Goal: Task Accomplishment & Management: Use online tool/utility

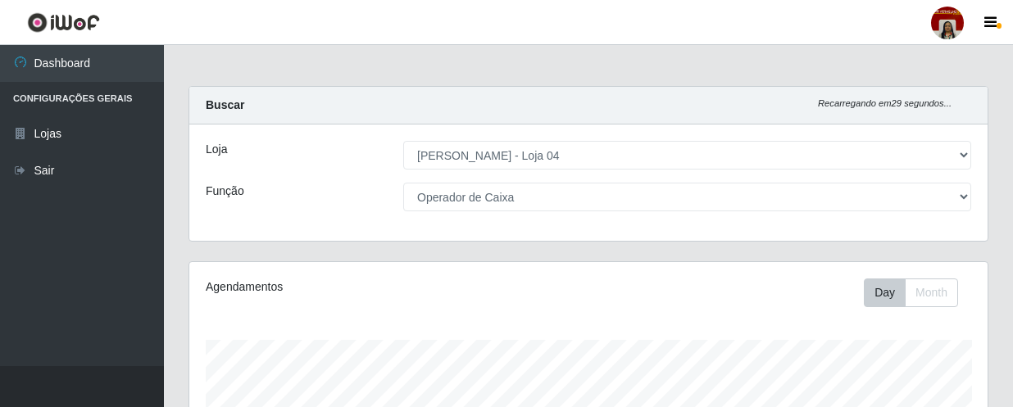
select select "251"
select select "22"
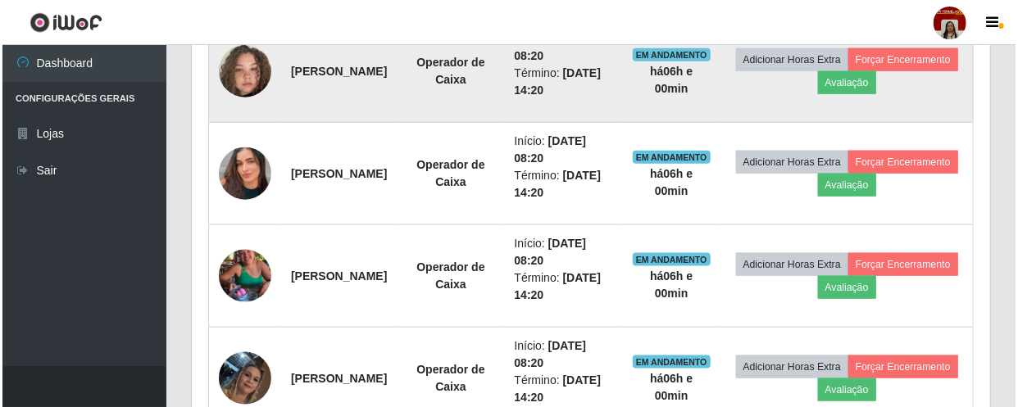
scroll to position [894, 0]
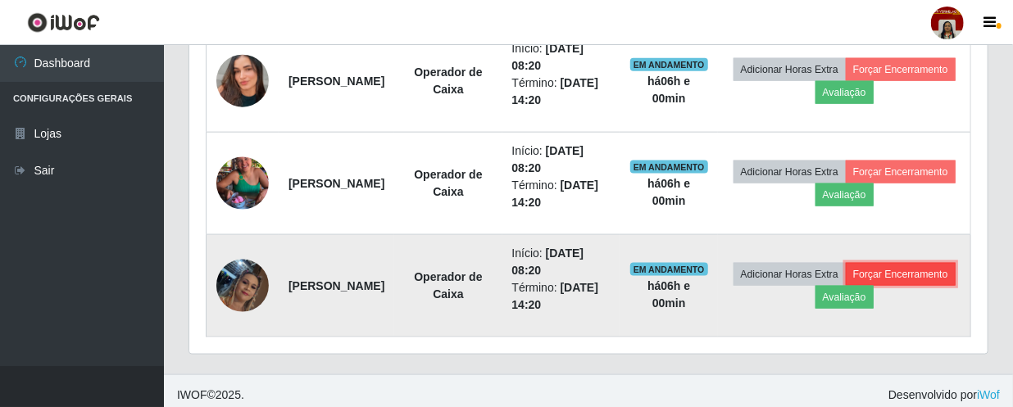
click at [852, 286] on button "Forçar Encerramento" at bounding box center [901, 274] width 110 height 23
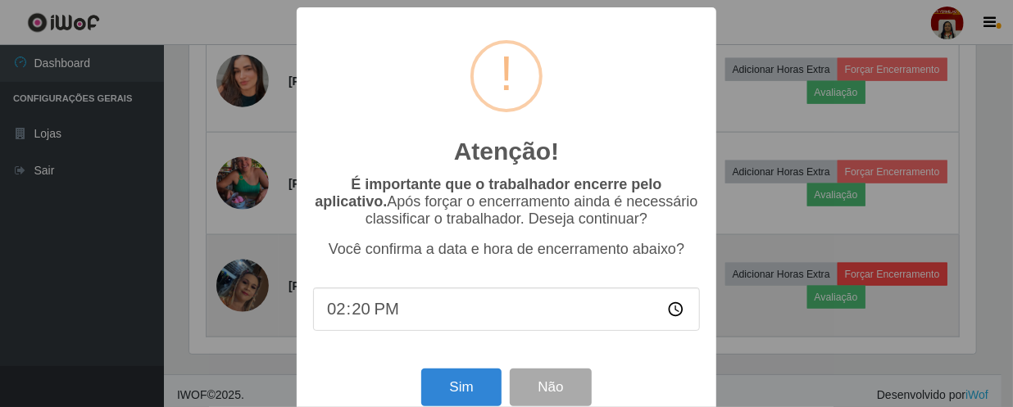
scroll to position [340, 791]
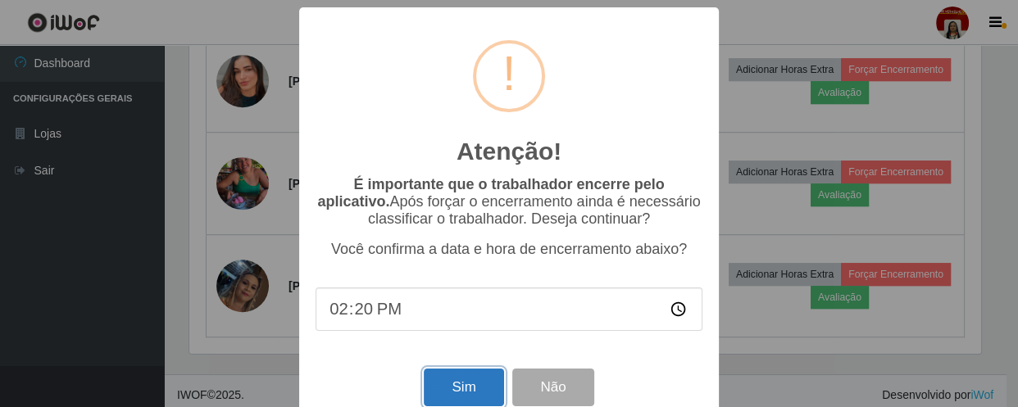
click at [459, 384] on button "Sim" at bounding box center [464, 388] width 80 height 39
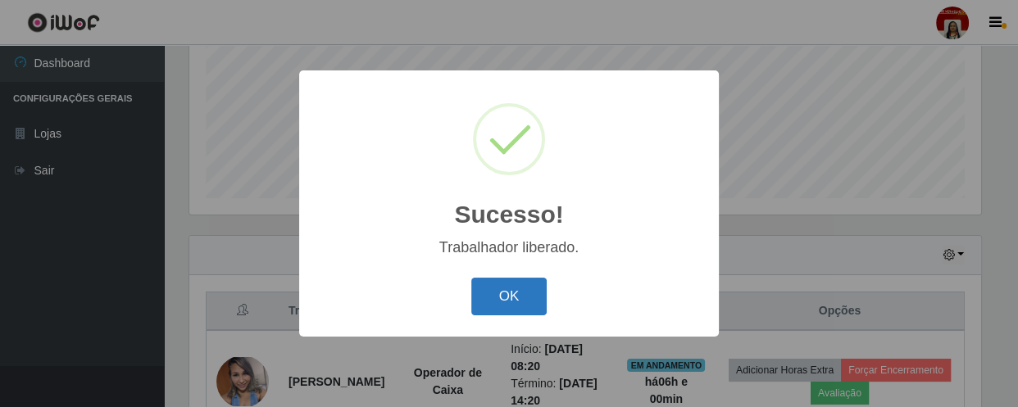
click at [507, 297] on button "OK" at bounding box center [509, 297] width 76 height 39
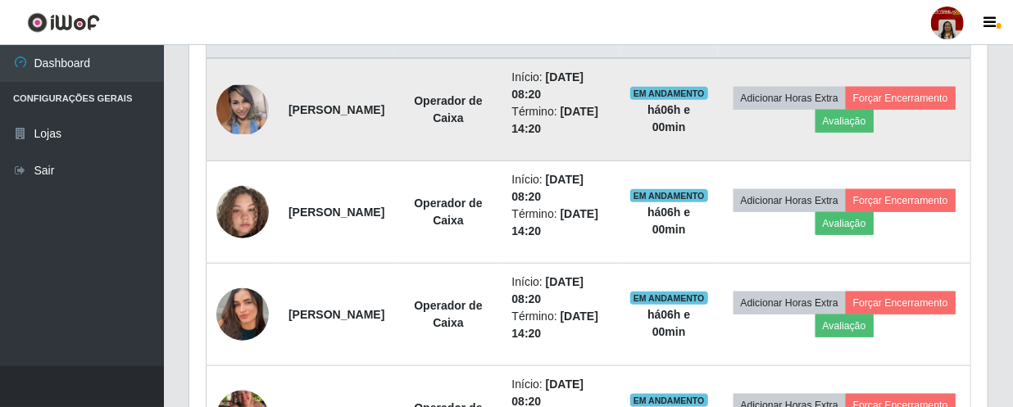
scroll to position [686, 0]
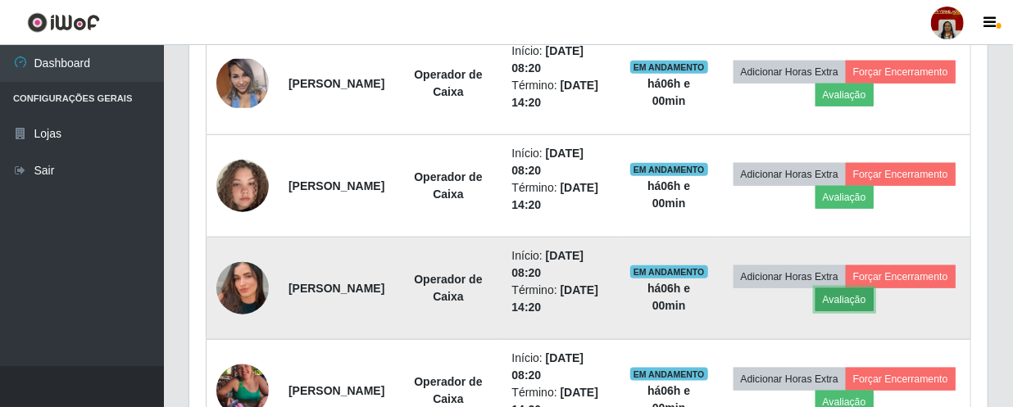
click at [874, 294] on button "Avaliação" at bounding box center [845, 300] width 58 height 23
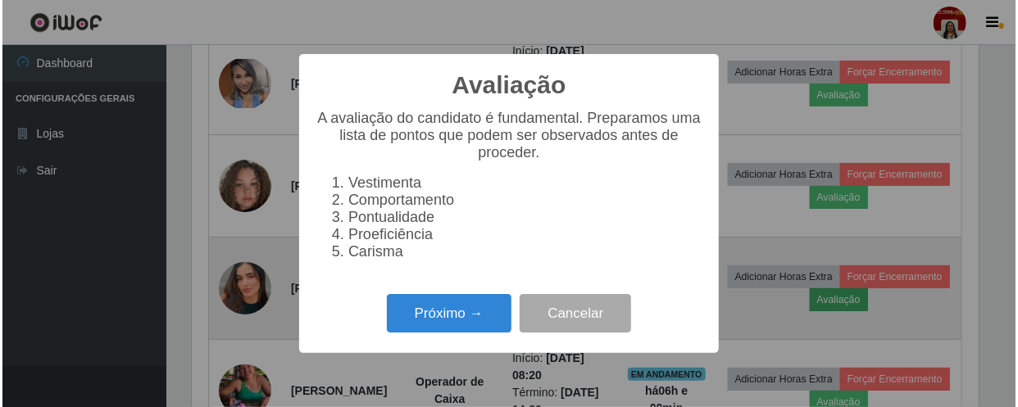
scroll to position [340, 791]
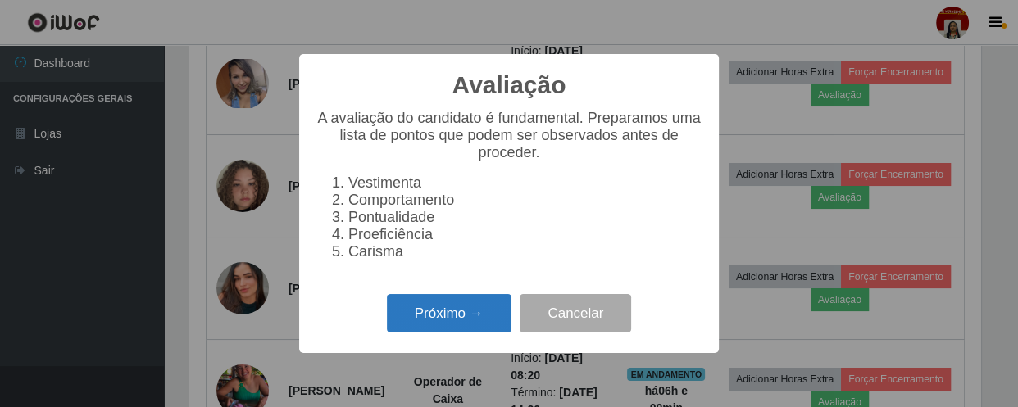
click at [431, 333] on button "Próximo →" at bounding box center [449, 313] width 125 height 39
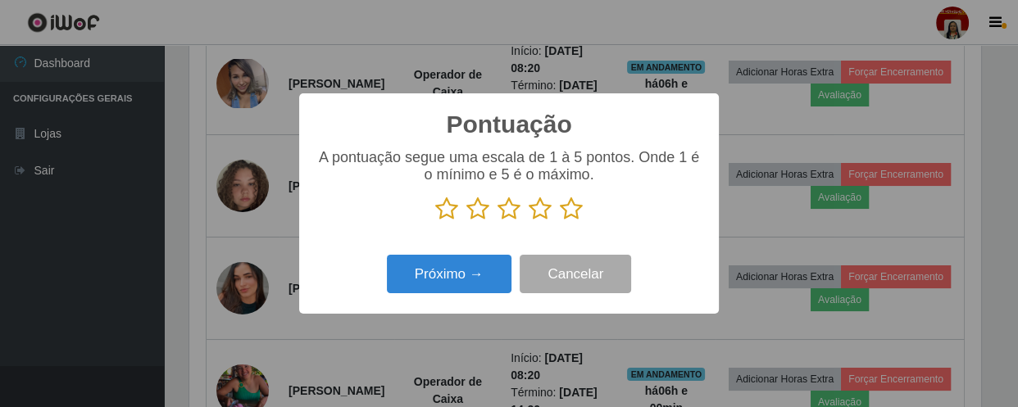
click at [575, 202] on icon at bounding box center [571, 209] width 23 height 25
click at [560, 221] on input "radio" at bounding box center [560, 221] width 0 height 0
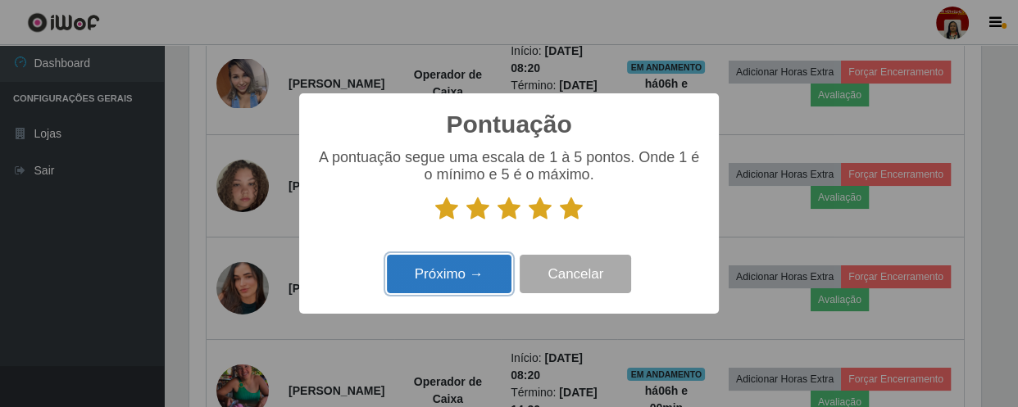
click at [455, 276] on button "Próximo →" at bounding box center [449, 274] width 125 height 39
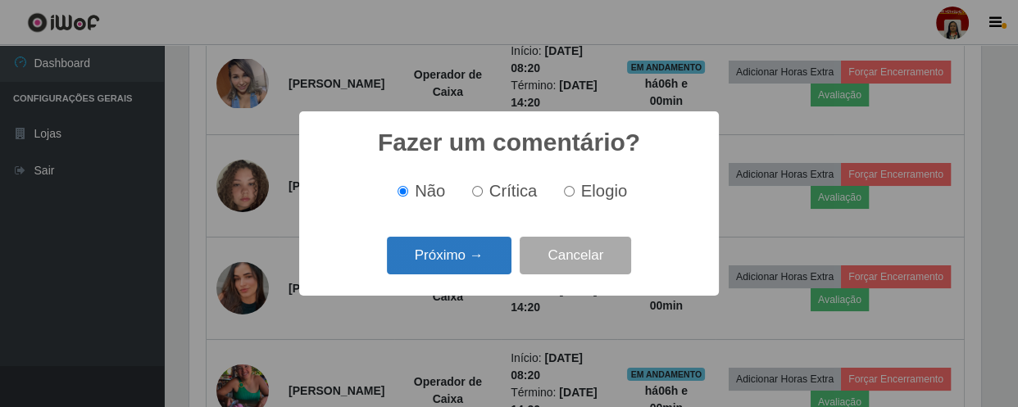
click at [474, 248] on button "Próximo →" at bounding box center [449, 256] width 125 height 39
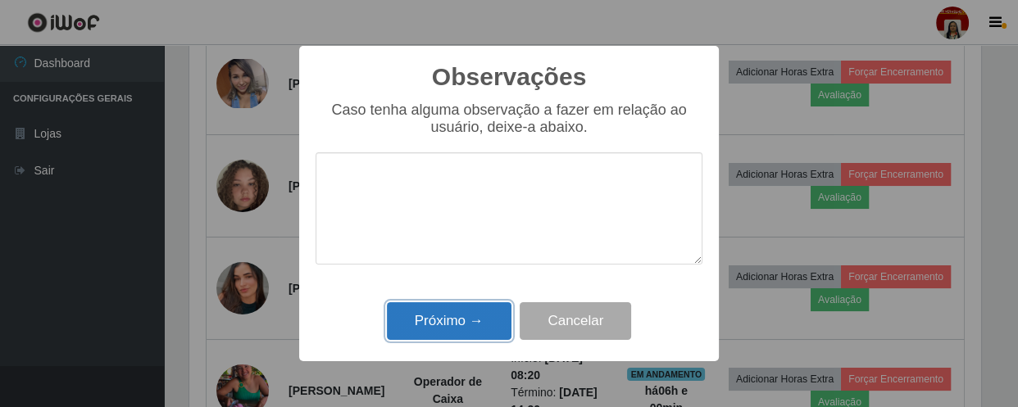
click at [488, 321] on button "Próximo →" at bounding box center [449, 321] width 125 height 39
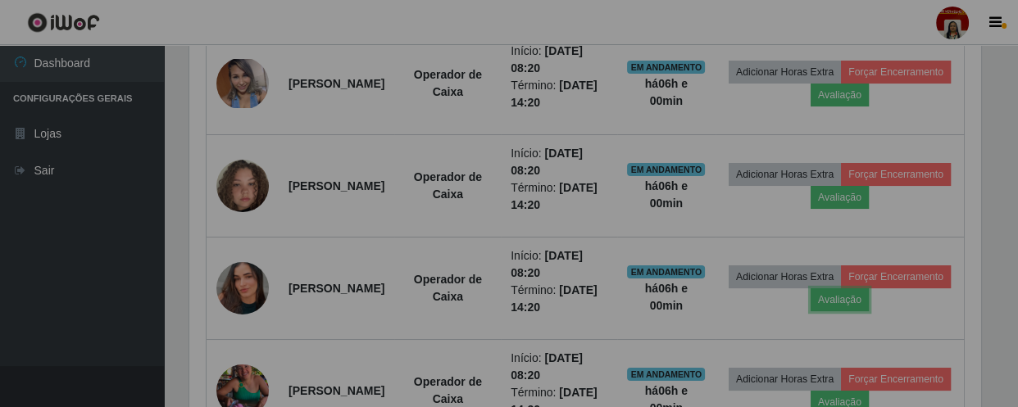
scroll to position [340, 798]
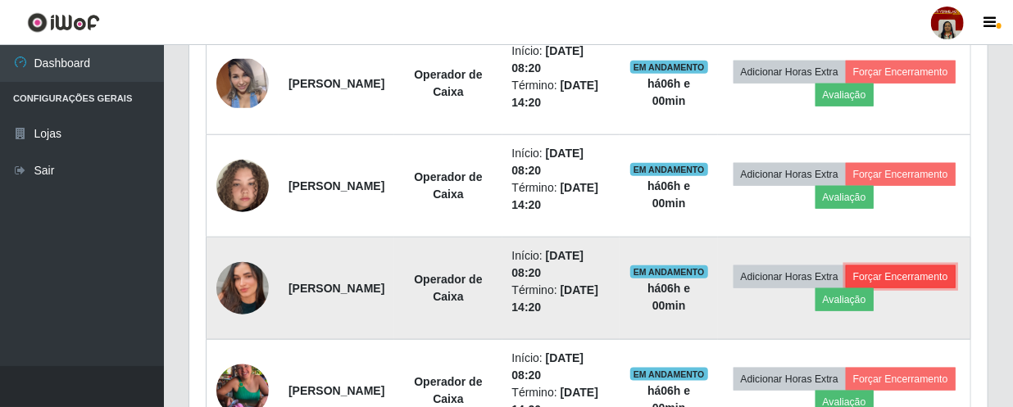
click at [846, 289] on button "Forçar Encerramento" at bounding box center [901, 277] width 110 height 23
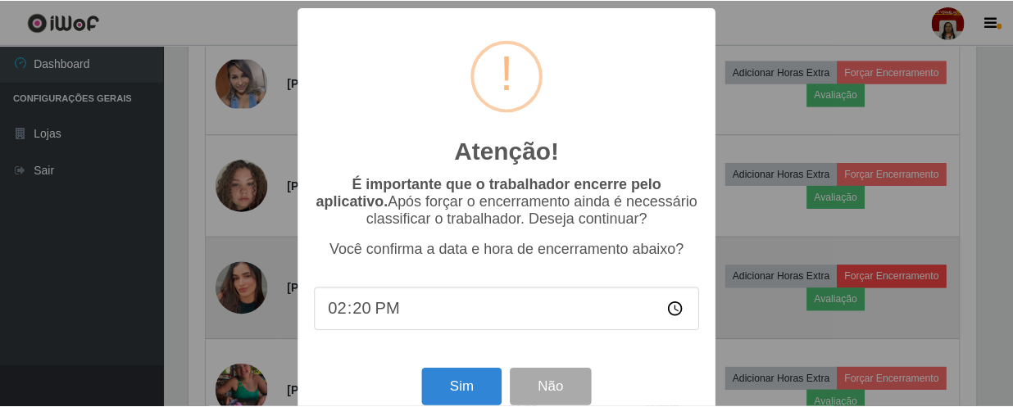
scroll to position [340, 791]
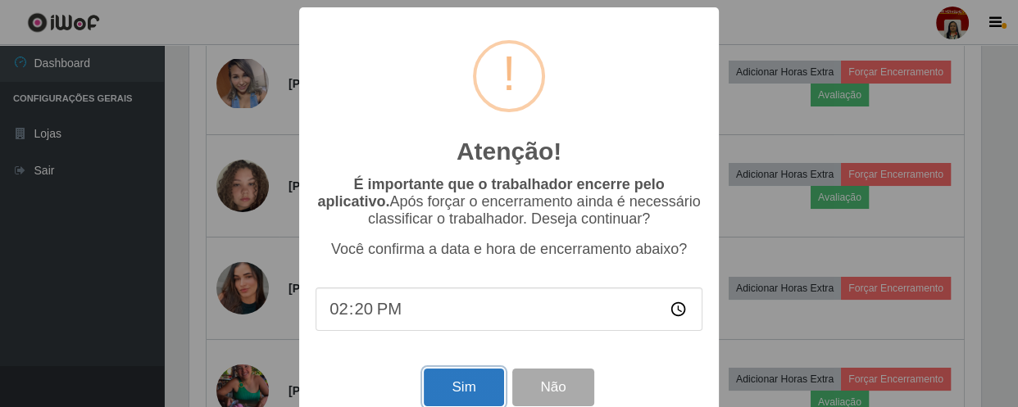
click at [469, 384] on button "Sim" at bounding box center [464, 388] width 80 height 39
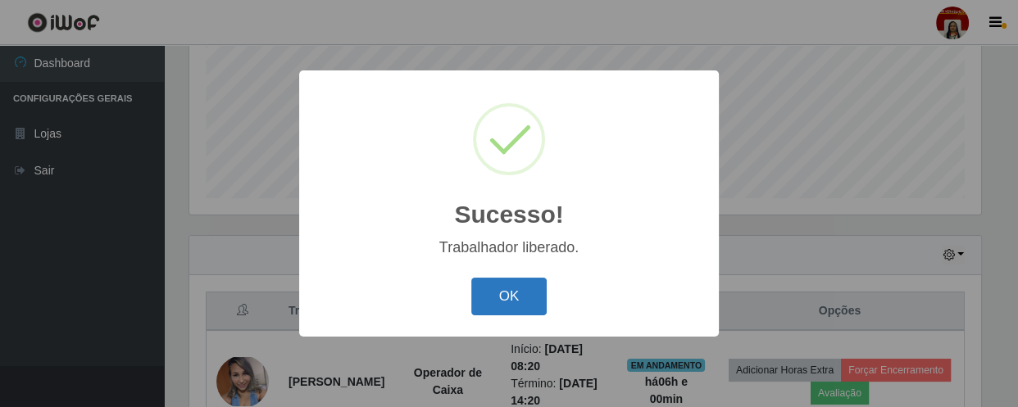
click at [530, 297] on button "OK" at bounding box center [509, 297] width 76 height 39
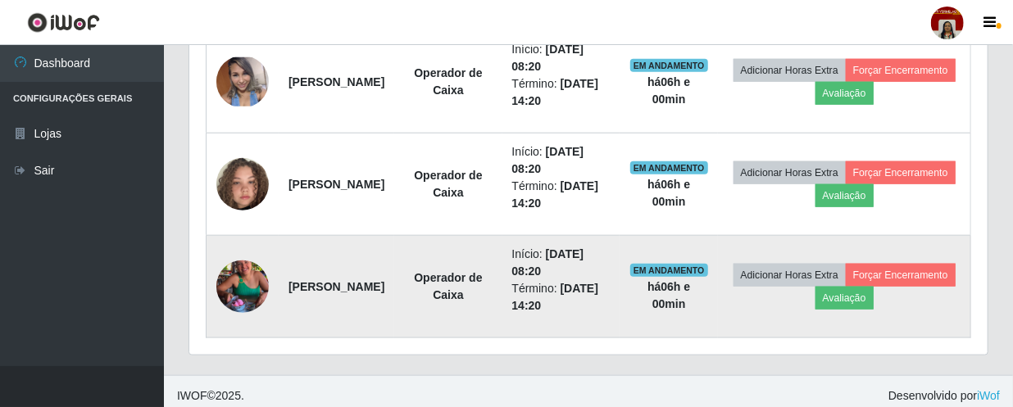
scroll to position [695, 0]
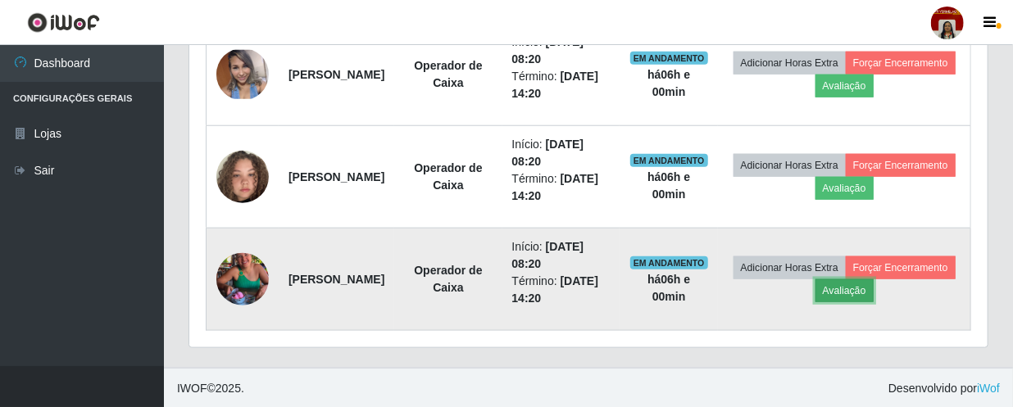
click at [874, 289] on button "Avaliação" at bounding box center [845, 291] width 58 height 23
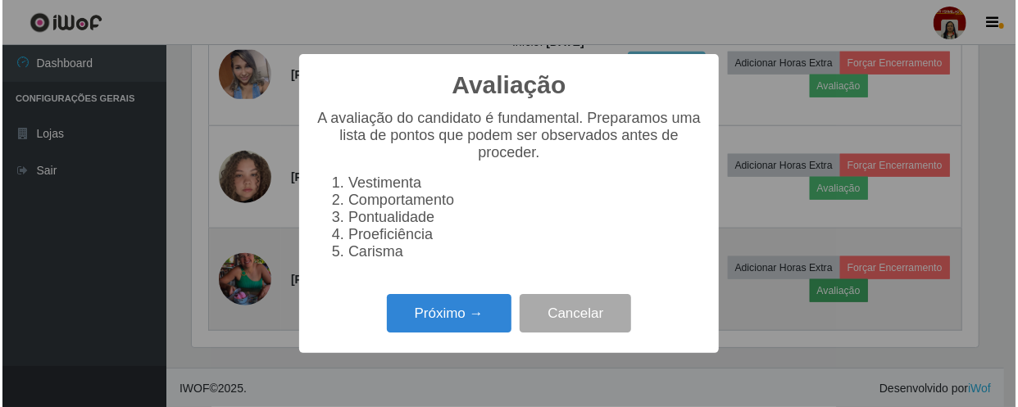
scroll to position [0, 0]
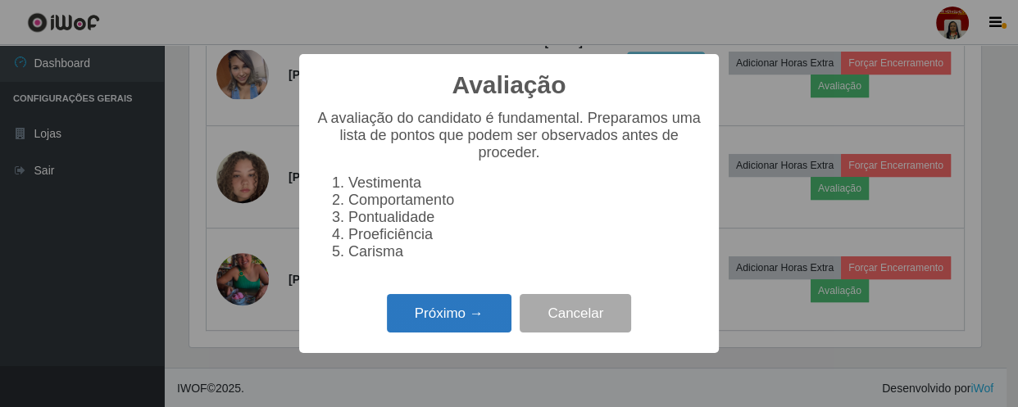
click at [450, 333] on button "Próximo →" at bounding box center [449, 313] width 125 height 39
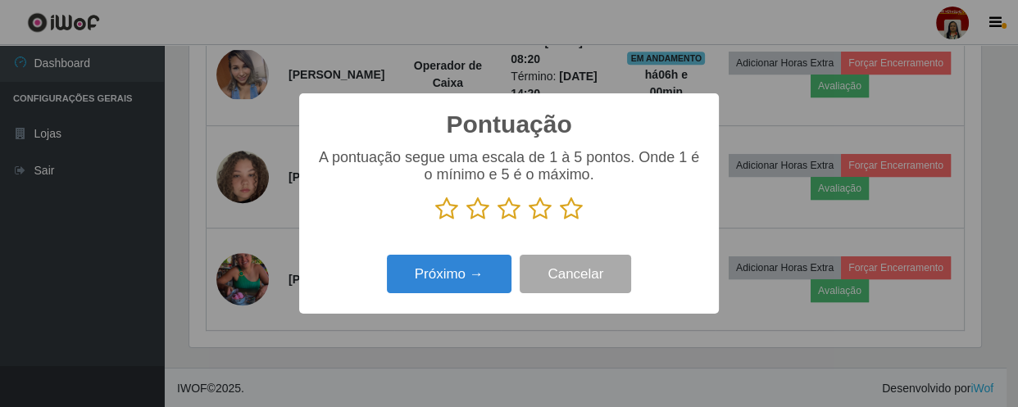
click at [557, 213] on p at bounding box center [509, 209] width 387 height 25
click at [565, 207] on icon at bounding box center [571, 209] width 23 height 25
click at [560, 221] on input "radio" at bounding box center [560, 221] width 0 height 0
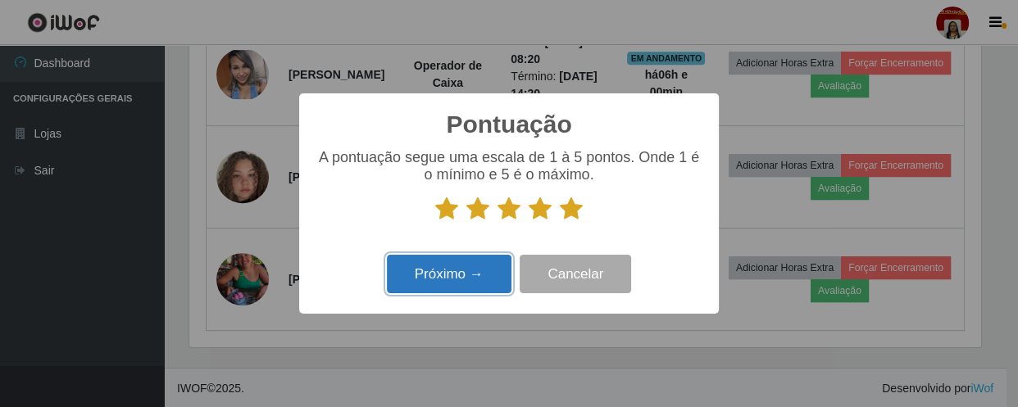
click at [453, 271] on button "Próximo →" at bounding box center [449, 274] width 125 height 39
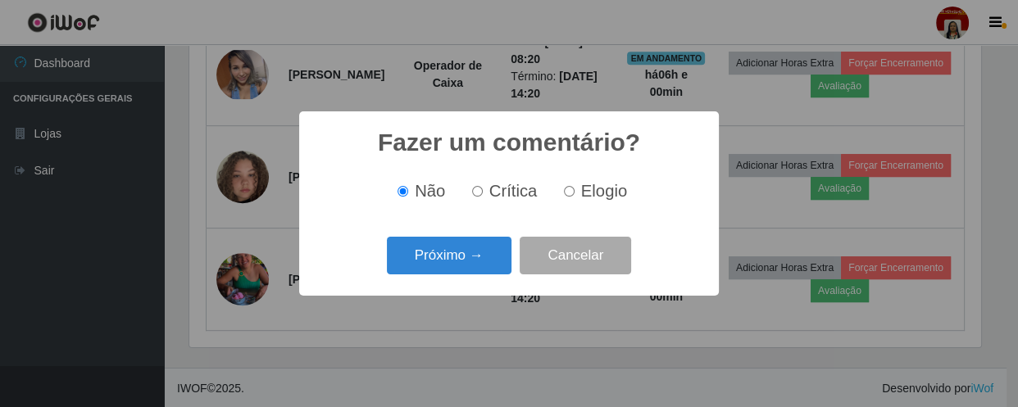
click at [453, 271] on button "Próximo →" at bounding box center [449, 256] width 125 height 39
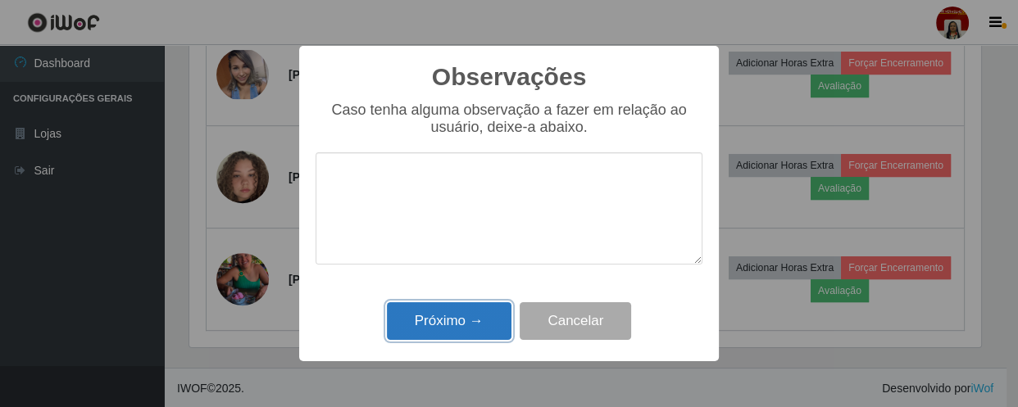
click at [448, 339] on button "Próximo →" at bounding box center [449, 321] width 125 height 39
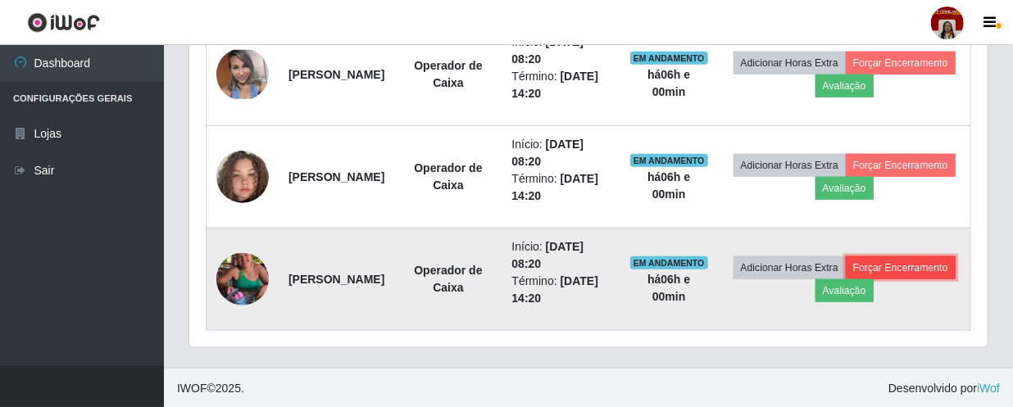
click at [846, 280] on button "Forçar Encerramento" at bounding box center [901, 268] width 110 height 23
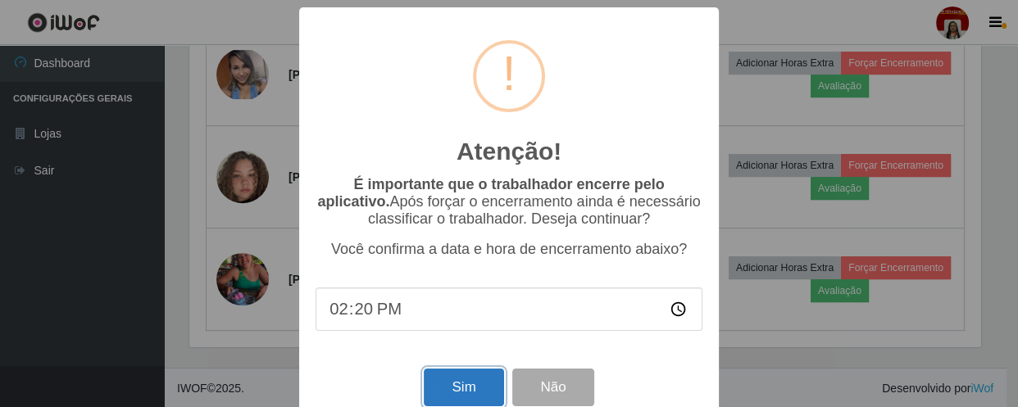
click at [439, 393] on button "Sim" at bounding box center [464, 388] width 80 height 39
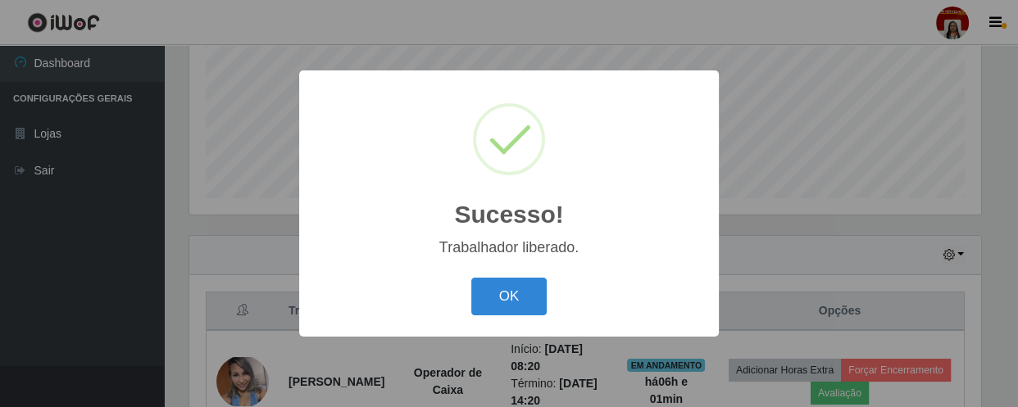
click at [543, 272] on div "Sucesso! × Trabalhador liberado. OK Cancel" at bounding box center [509, 203] width 420 height 266
click at [530, 292] on button "OK" at bounding box center [509, 297] width 76 height 39
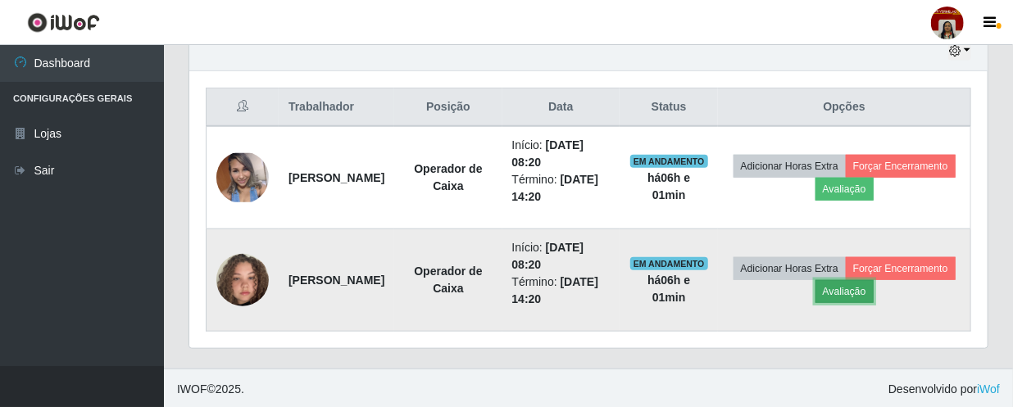
click at [874, 298] on button "Avaliação" at bounding box center [845, 291] width 58 height 23
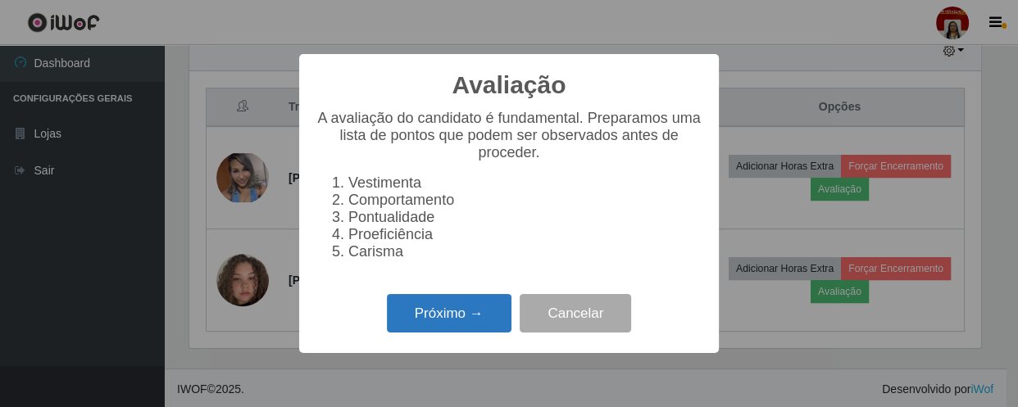
click at [475, 321] on button "Próximo →" at bounding box center [449, 313] width 125 height 39
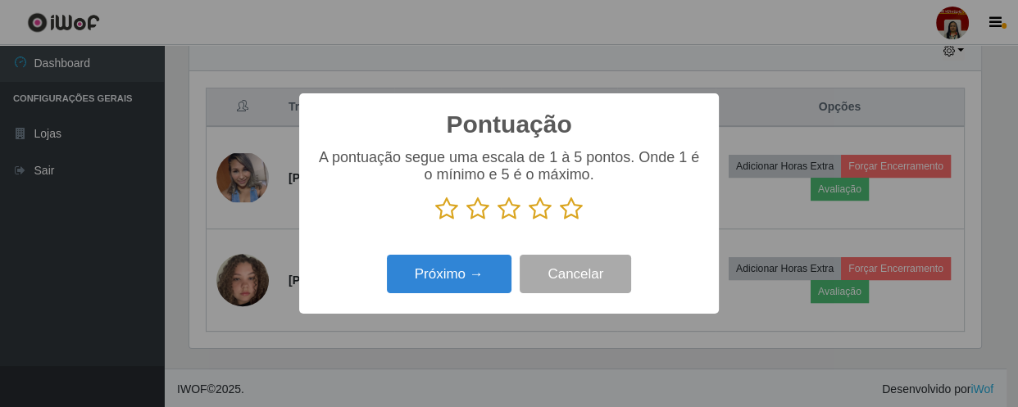
click at [560, 215] on icon at bounding box center [571, 209] width 23 height 25
click at [560, 221] on input "radio" at bounding box center [560, 221] width 0 height 0
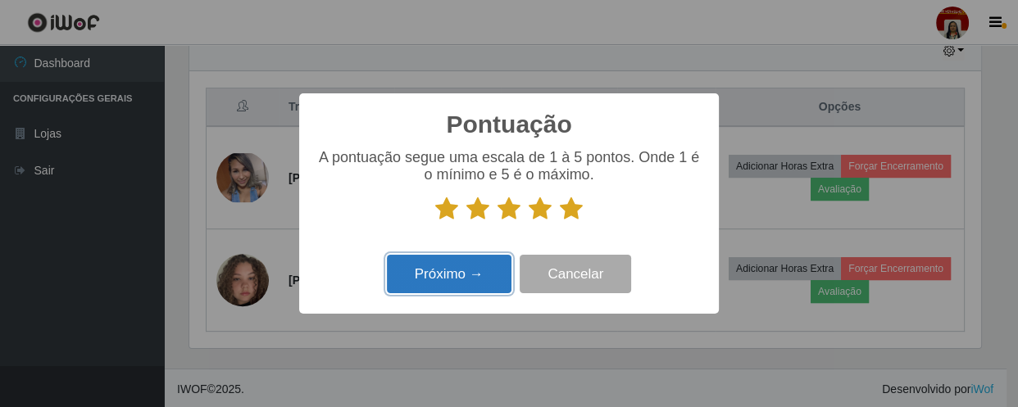
click at [487, 261] on button "Próximo →" at bounding box center [449, 274] width 125 height 39
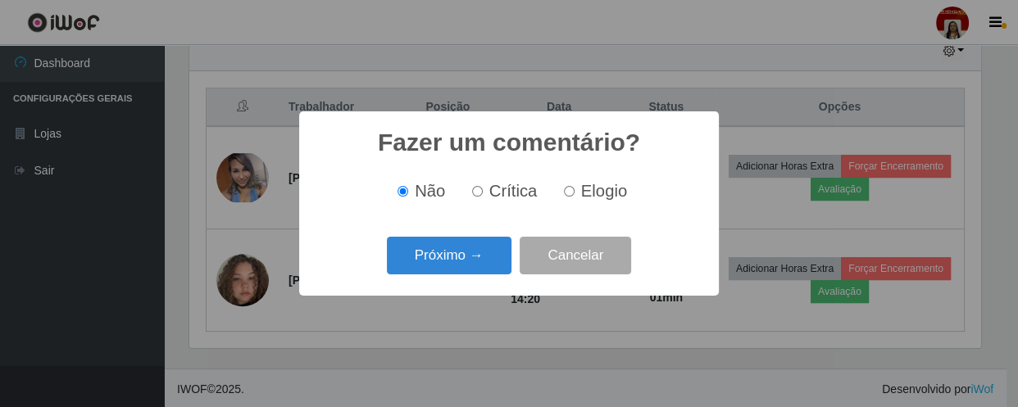
click at [487, 261] on button "Próximo →" at bounding box center [449, 256] width 125 height 39
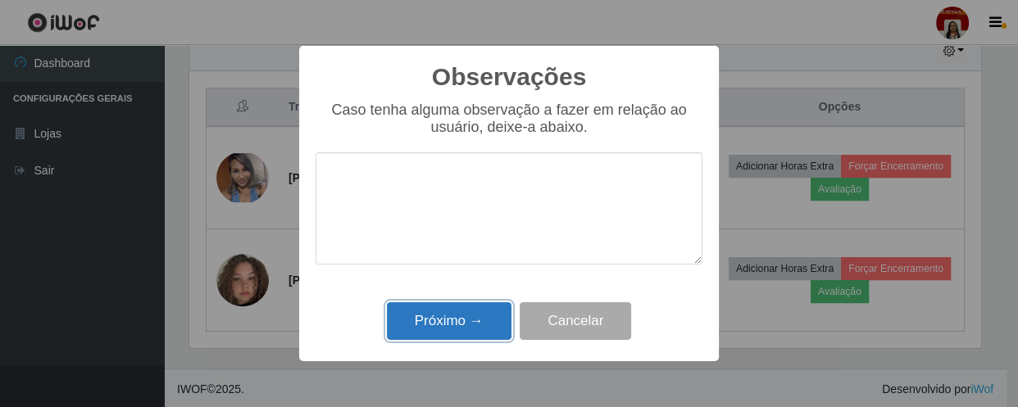
click at [483, 319] on button "Próximo →" at bounding box center [449, 321] width 125 height 39
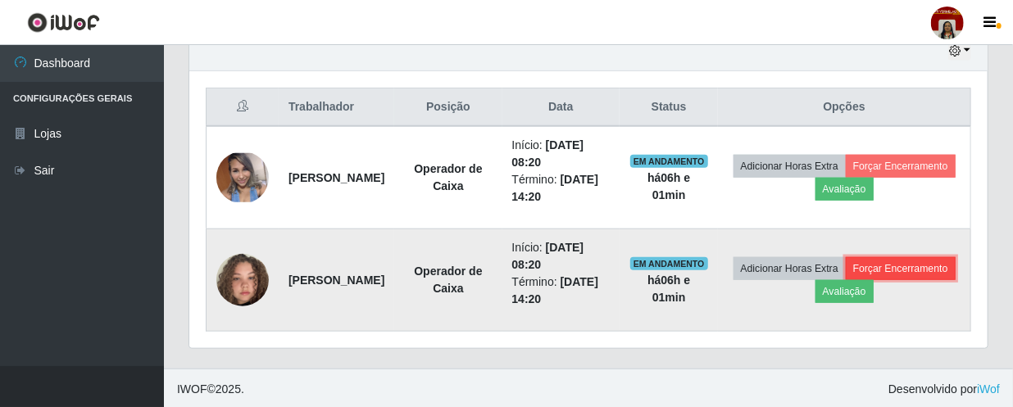
click at [858, 280] on button "Forçar Encerramento" at bounding box center [901, 268] width 110 height 23
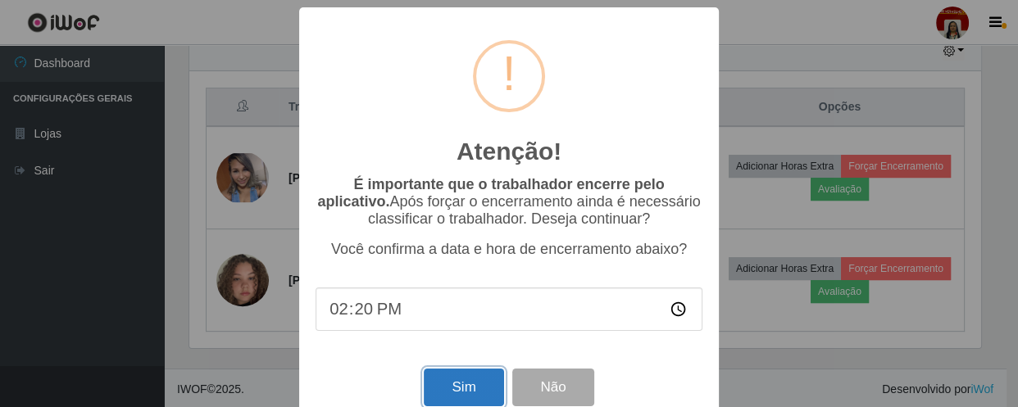
click at [461, 387] on button "Sim" at bounding box center [464, 388] width 80 height 39
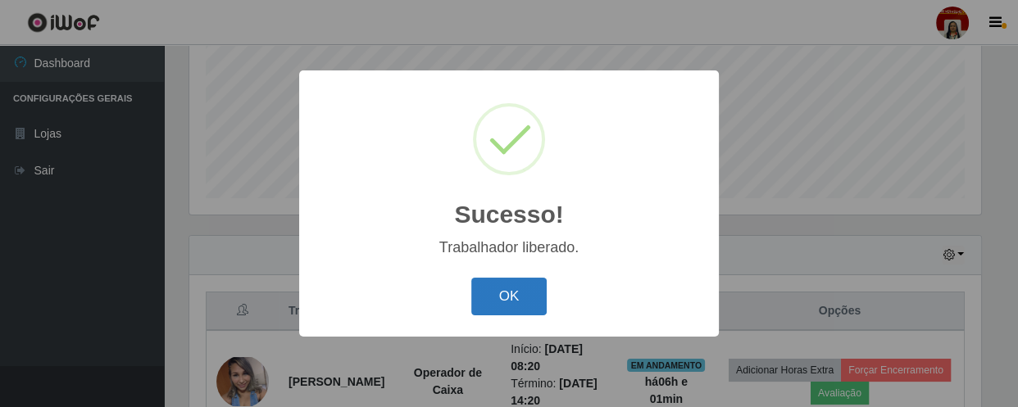
click at [516, 302] on button "OK" at bounding box center [509, 297] width 76 height 39
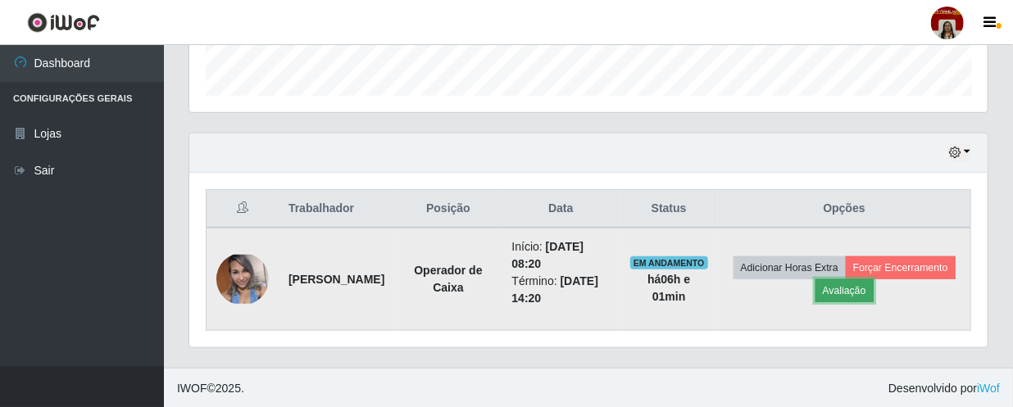
click at [874, 280] on button "Avaliação" at bounding box center [845, 291] width 58 height 23
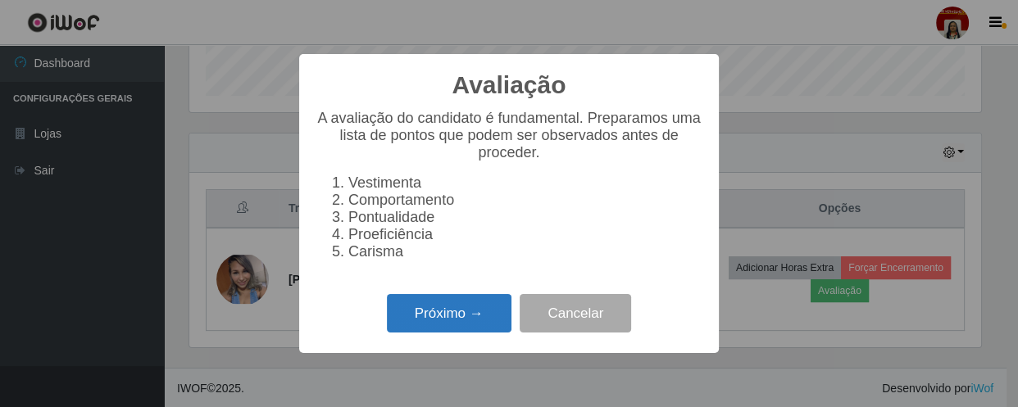
click at [475, 320] on button "Próximo →" at bounding box center [449, 313] width 125 height 39
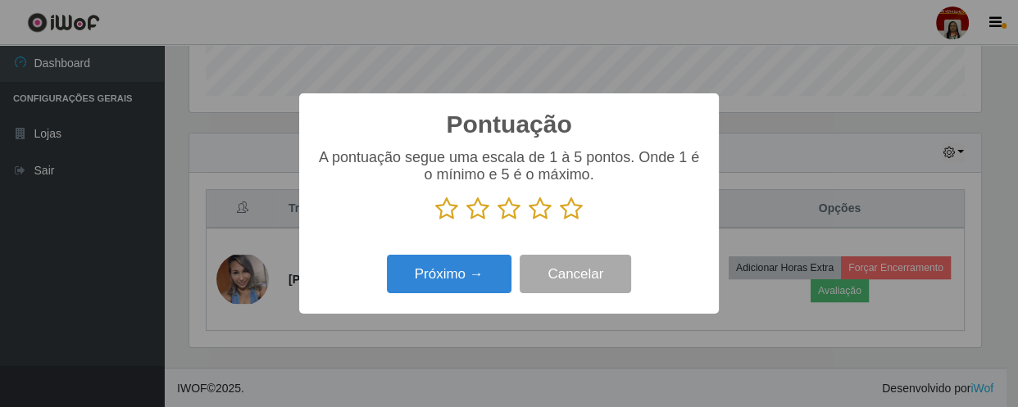
click at [574, 207] on icon at bounding box center [571, 209] width 23 height 25
click at [560, 221] on input "radio" at bounding box center [560, 221] width 0 height 0
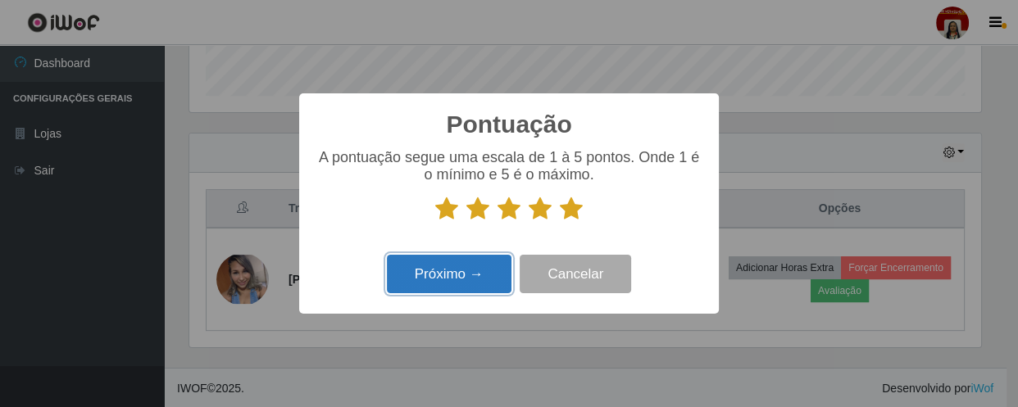
click at [460, 269] on button "Próximo →" at bounding box center [449, 274] width 125 height 39
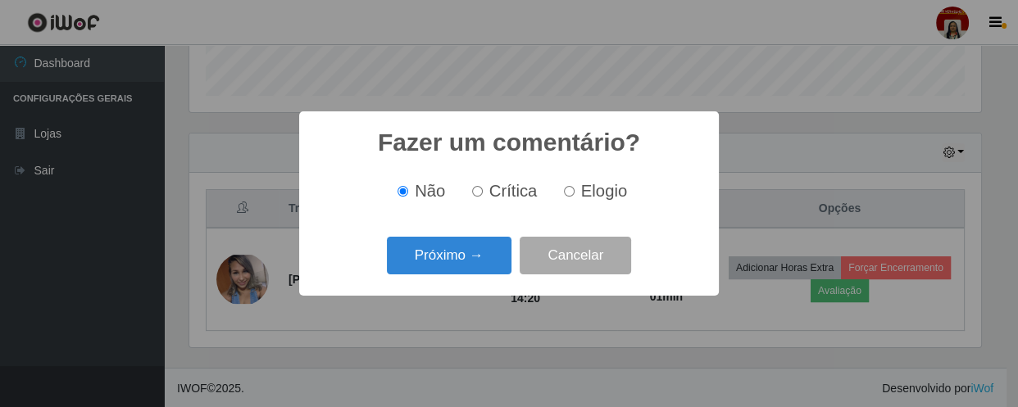
click at [460, 269] on button "Próximo →" at bounding box center [449, 256] width 125 height 39
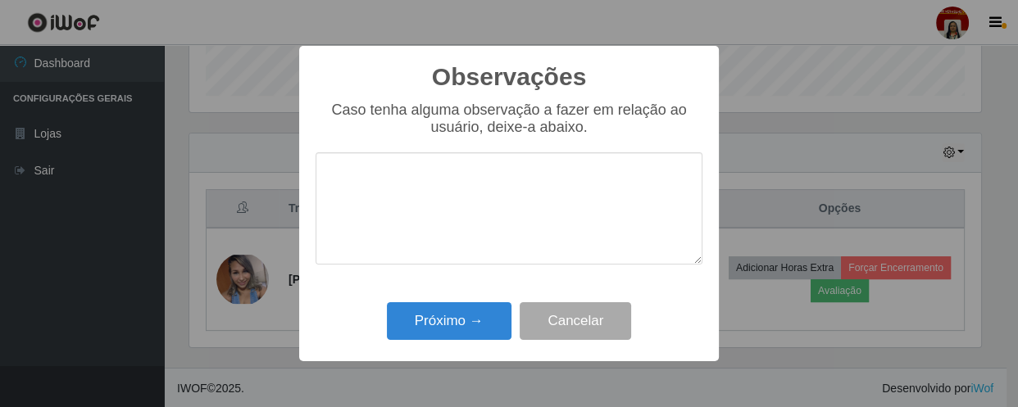
click at [468, 344] on div "Próximo → Cancelar" at bounding box center [509, 321] width 387 height 47
click at [466, 330] on button "Próximo →" at bounding box center [449, 321] width 125 height 39
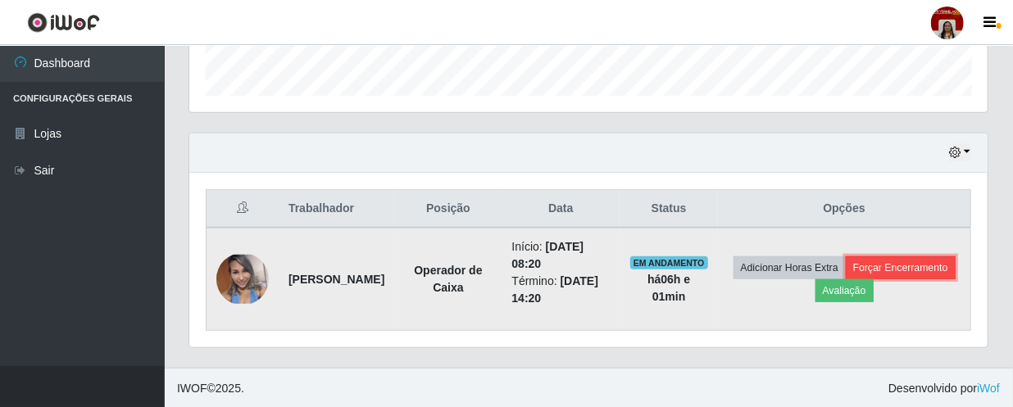
click at [846, 280] on button "Forçar Encerramento" at bounding box center [901, 268] width 110 height 23
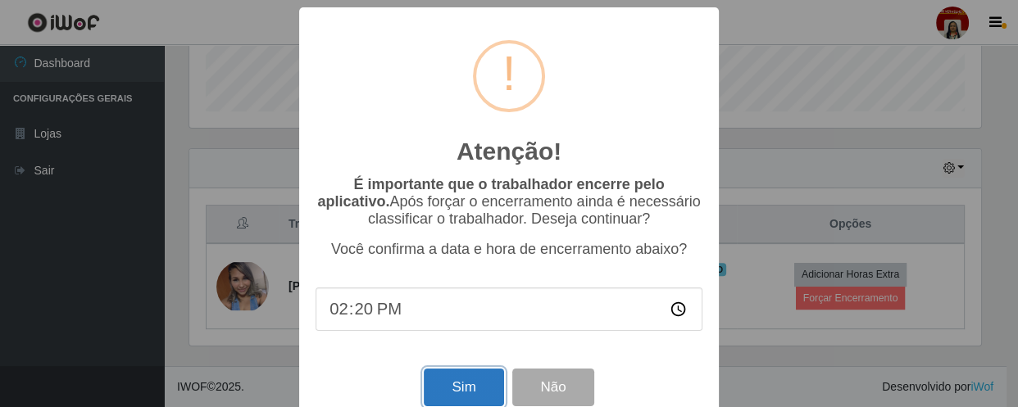
click at [471, 378] on button "Sim" at bounding box center [464, 388] width 80 height 39
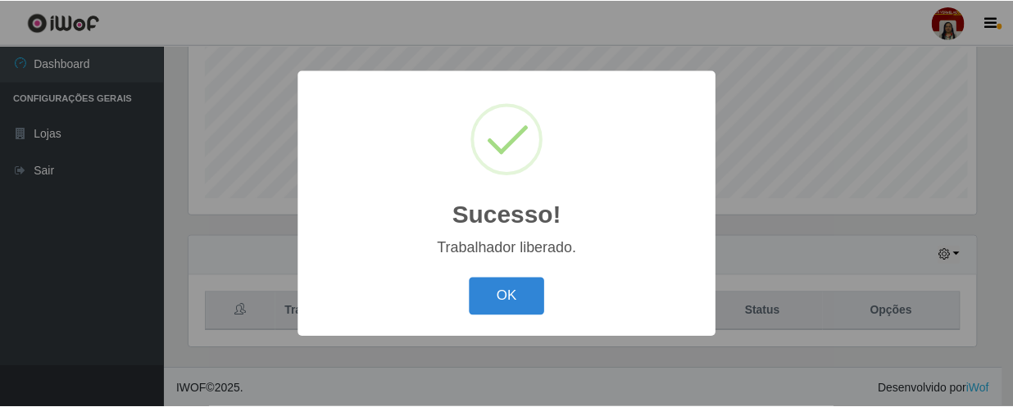
scroll to position [340, 791]
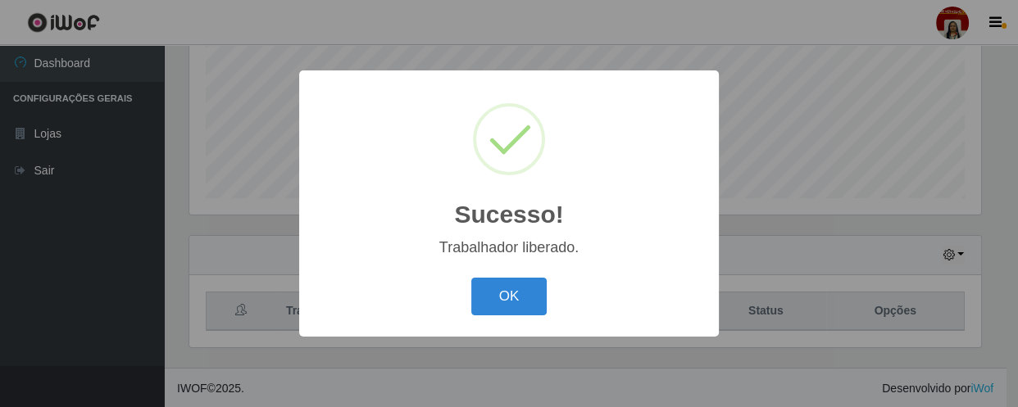
click at [471, 278] on button "OK" at bounding box center [509, 297] width 76 height 39
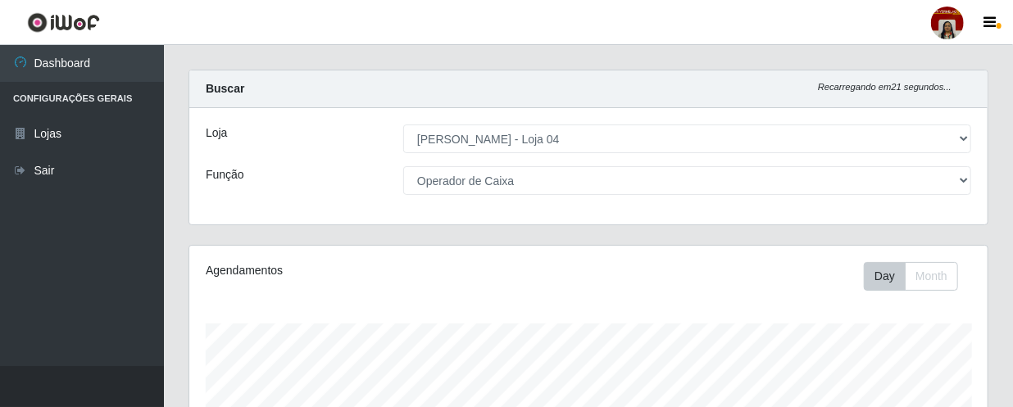
scroll to position [0, 0]
